Goal: Task Accomplishment & Management: Complete application form

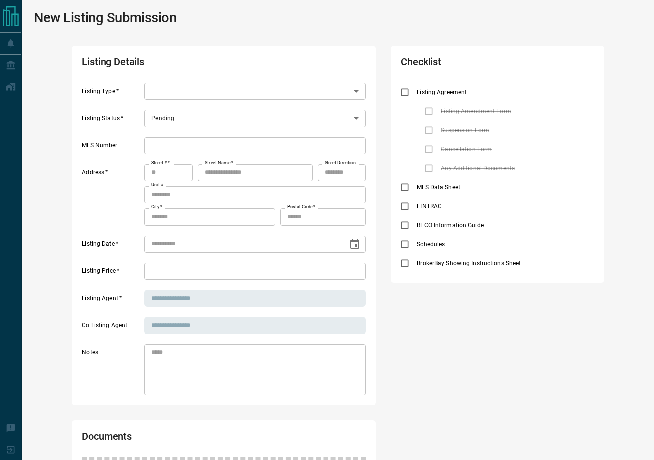
scroll to position [60, 275]
click at [185, 92] on body "Lead Transfers Deals Listings Disclosure Logout New Listing Submission Listing …" at bounding box center [327, 355] width 654 height 710
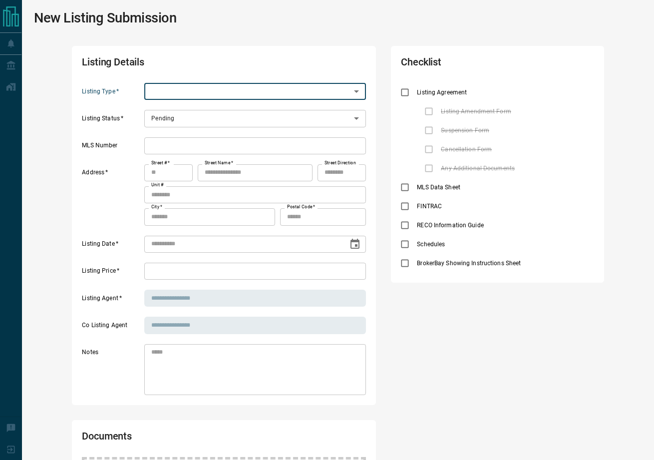
scroll to position [8, 8]
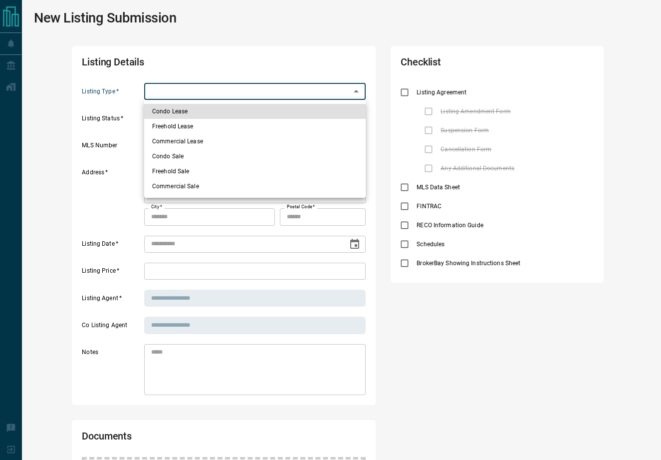
click at [186, 91] on body "Lead Transfers Deals Listings Disclosure Logout New Listing Submission Listing …" at bounding box center [330, 355] width 661 height 710
click at [181, 112] on li "Condo Lease" at bounding box center [255, 111] width 222 height 15
type input "*"
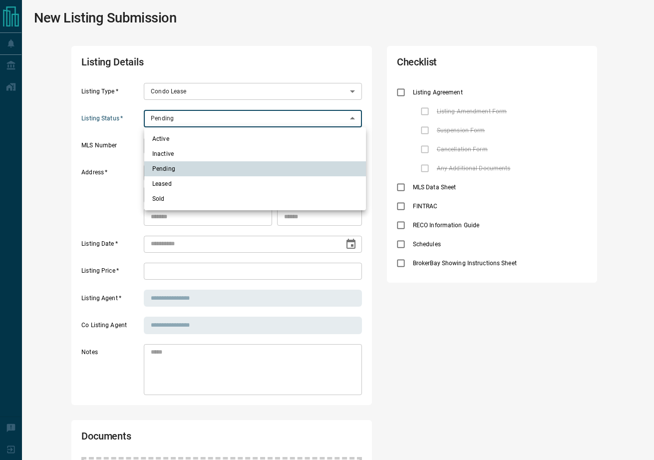
click at [221, 116] on body "Lead Transfers Deals Listings Disclosure Logout New Listing Submission Listing …" at bounding box center [327, 355] width 654 height 710
click at [214, 135] on li "Active" at bounding box center [255, 138] width 222 height 15
type input "*"
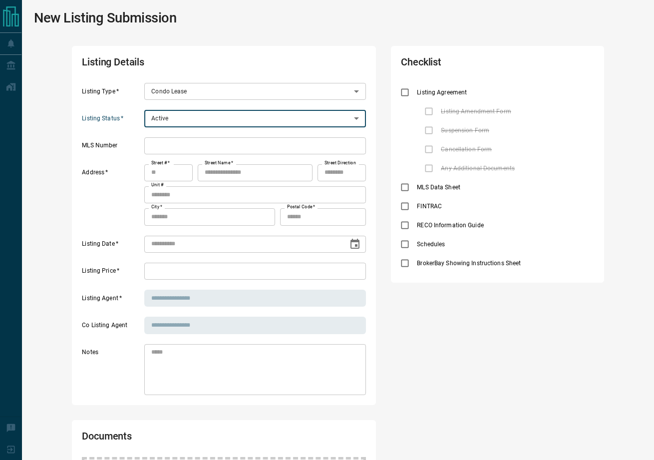
click at [195, 142] on input "text" at bounding box center [255, 145] width 222 height 17
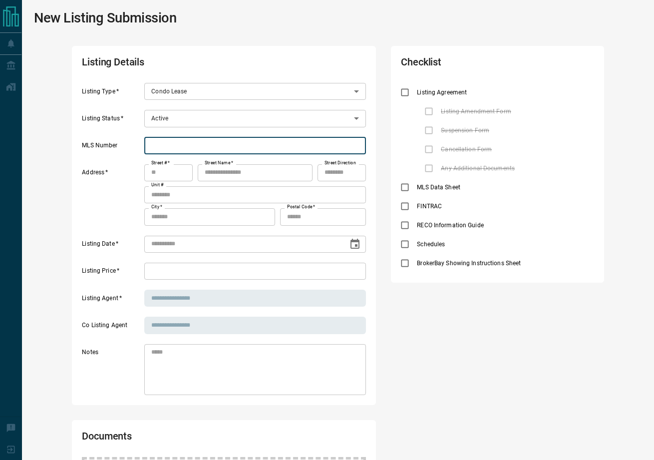
click at [253, 90] on body "Lead Transfers Deals Listings Disclosure Logout New Listing Submission Listing …" at bounding box center [327, 355] width 654 height 710
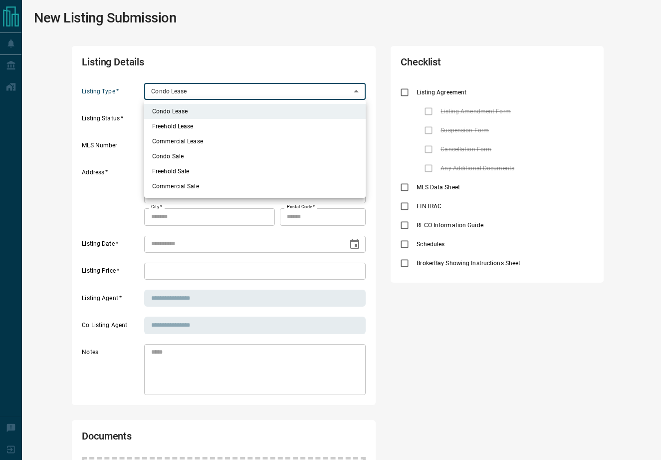
click at [200, 132] on li "Freehold Lease" at bounding box center [255, 126] width 222 height 15
type input "*"
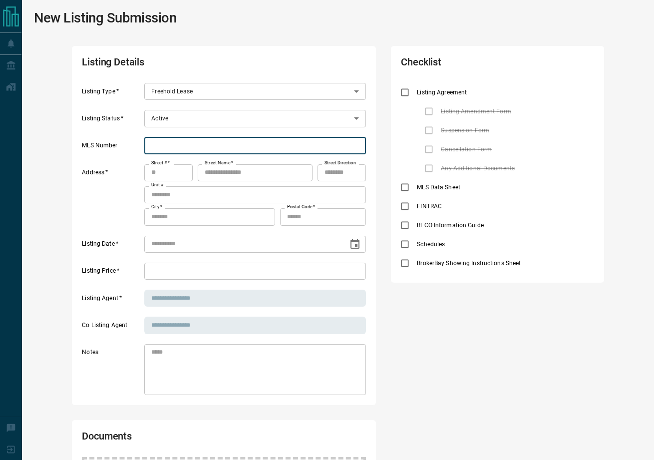
click at [179, 148] on input "text" at bounding box center [255, 145] width 222 height 17
paste input "**********"
type input "**********"
